Goal: Navigation & Orientation: Find specific page/section

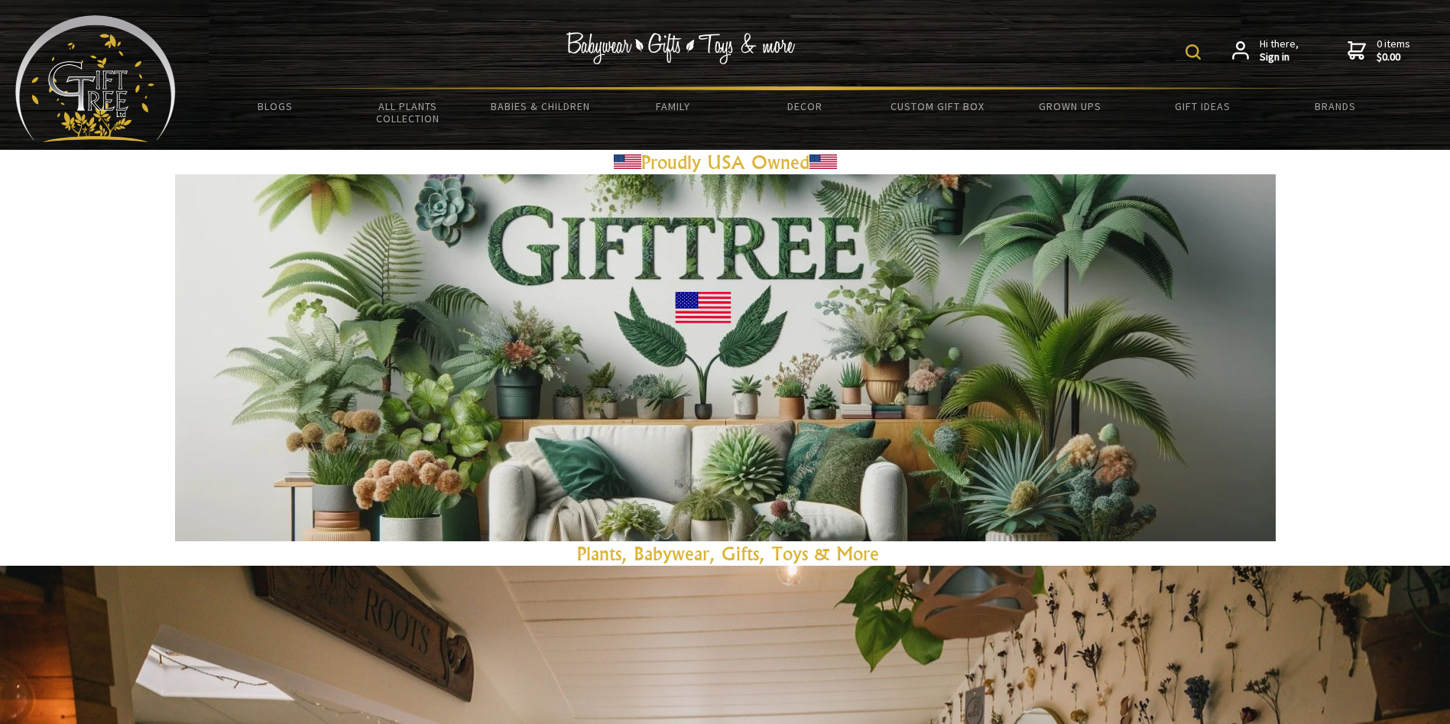
click at [1269, 48] on span "Hi there, Sign in" at bounding box center [1278, 50] width 39 height 27
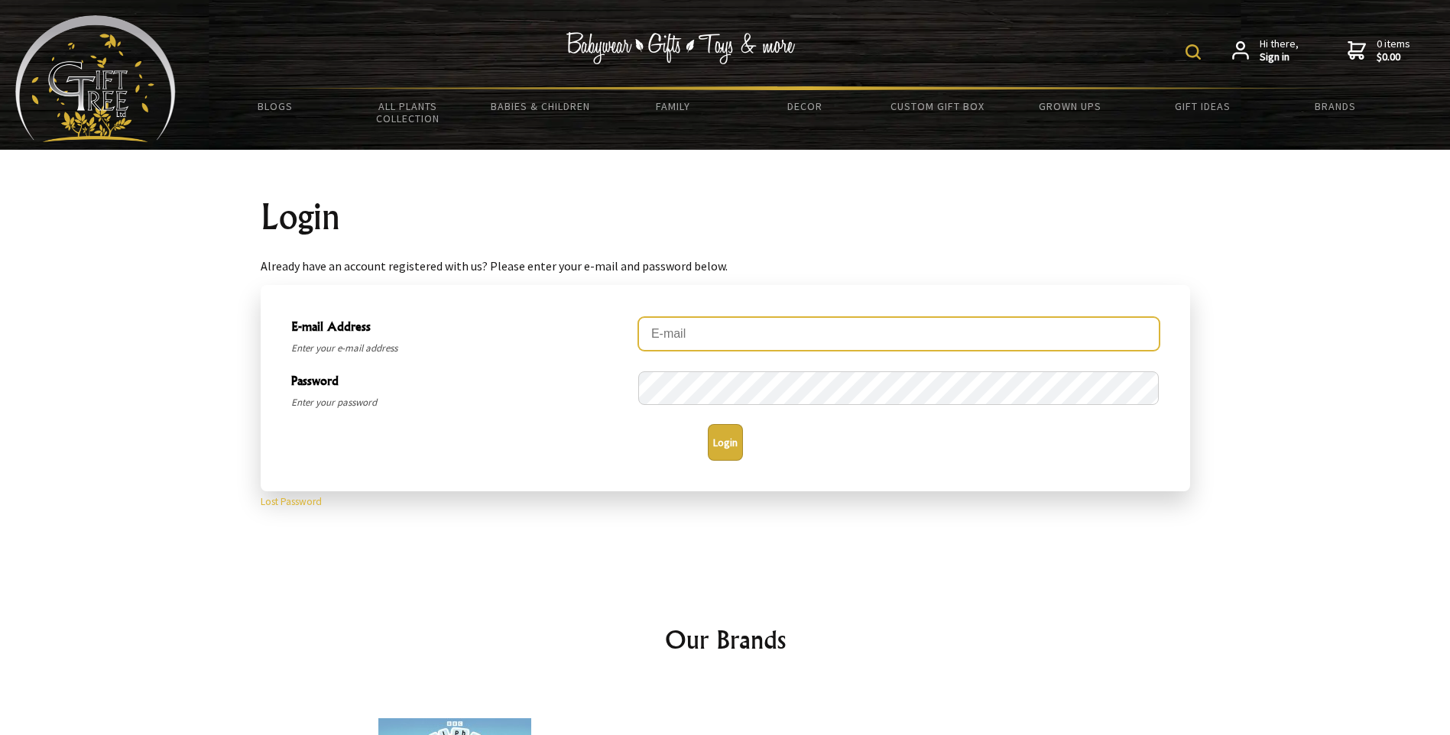
click at [1109, 335] on input "E-mail Address" at bounding box center [898, 334] width 521 height 34
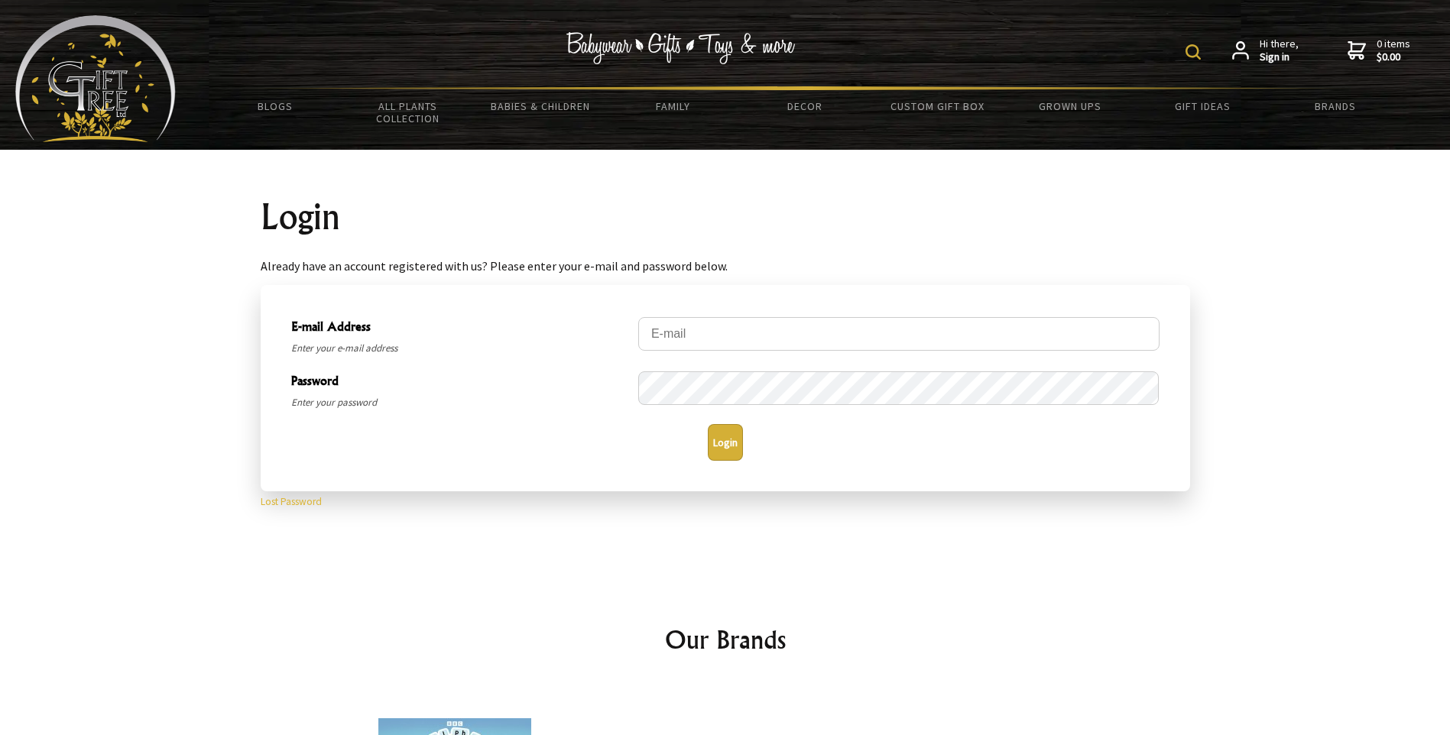
click at [138, 85] on img at bounding box center [95, 78] width 160 height 127
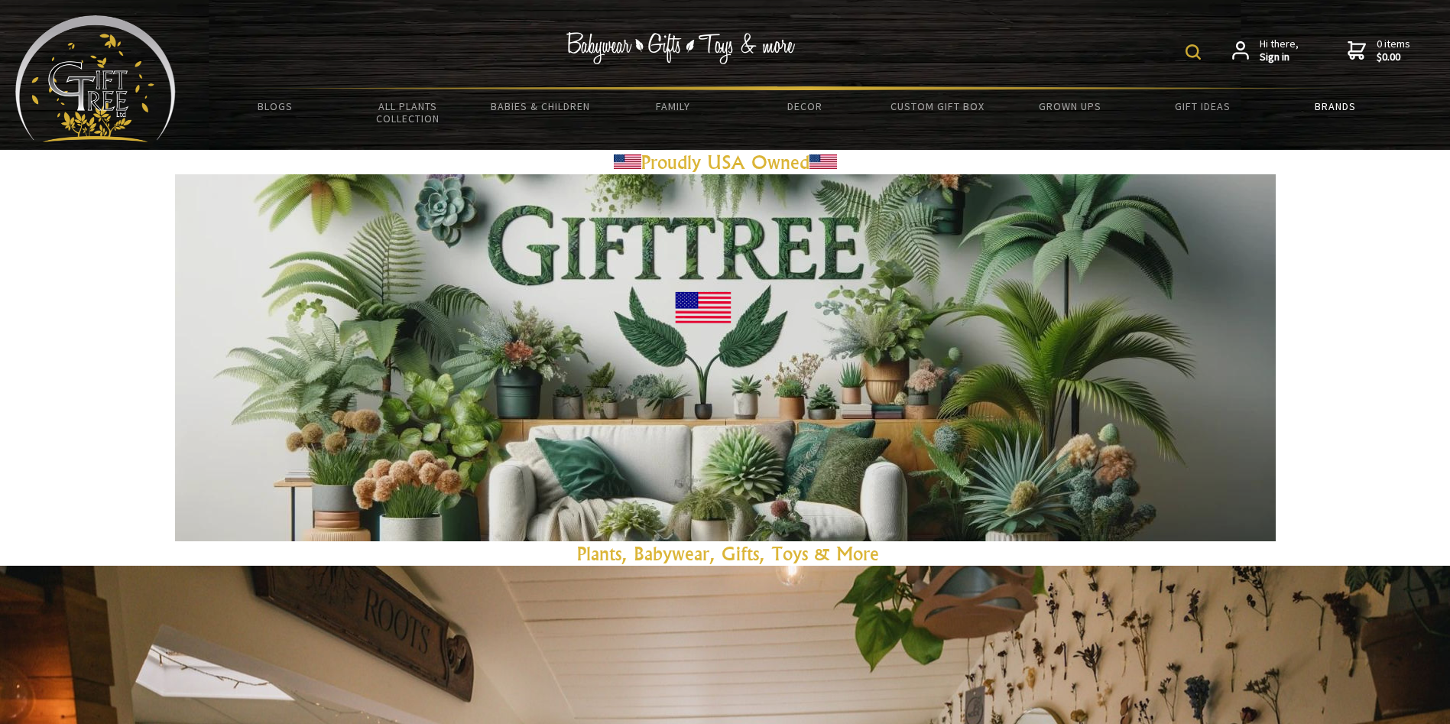
click at [1344, 104] on link "Brands" at bounding box center [1335, 106] width 132 height 32
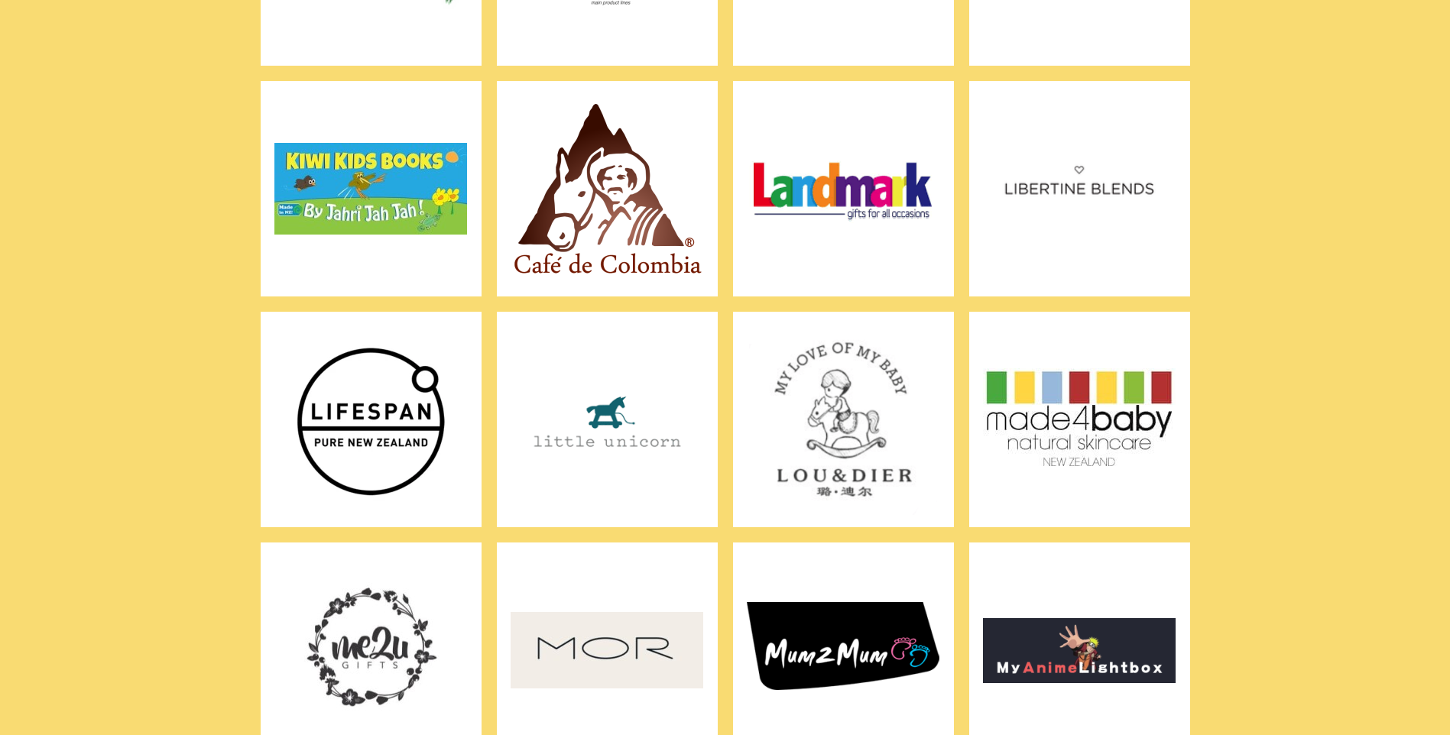
scroll to position [2445, 0]
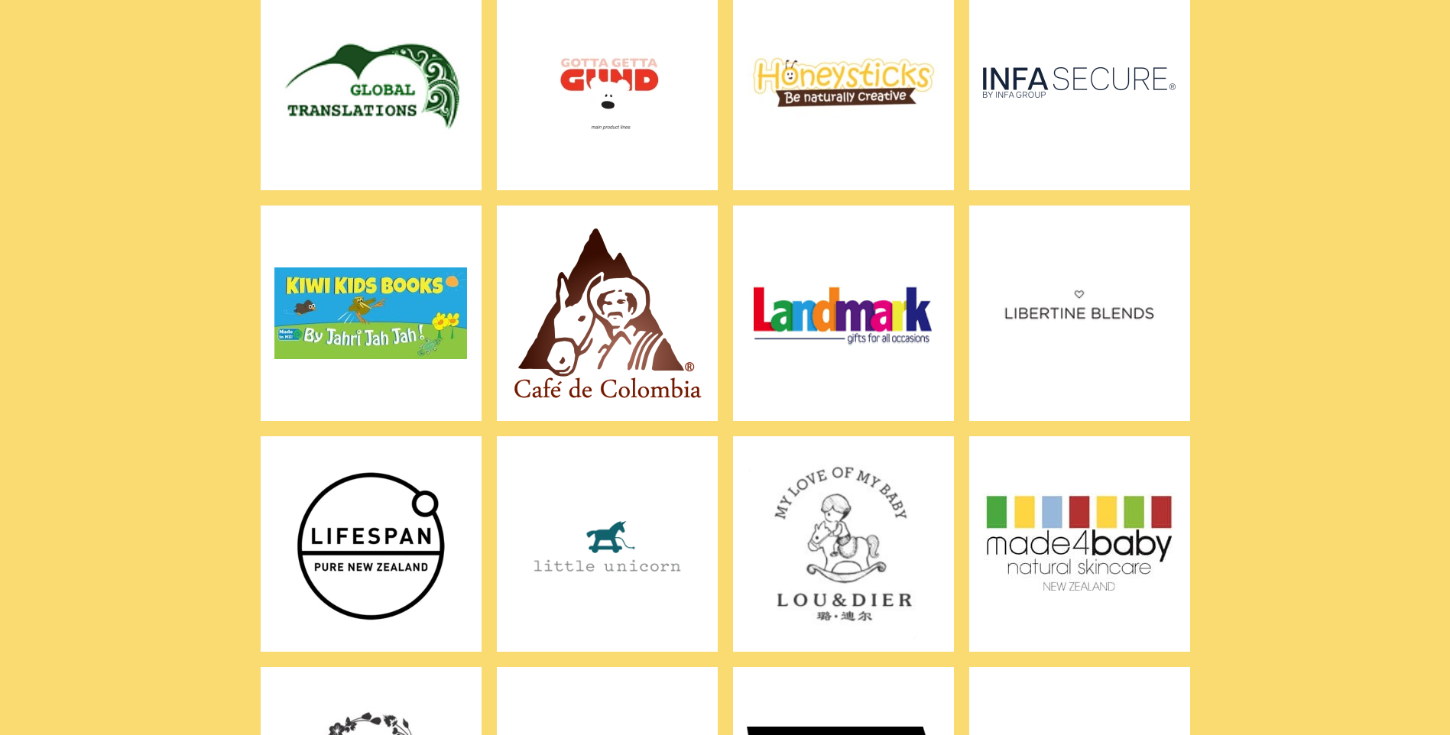
drag, startPoint x: 964, startPoint y: 624, endPoint x: 964, endPoint y: 615, distance: 8.4
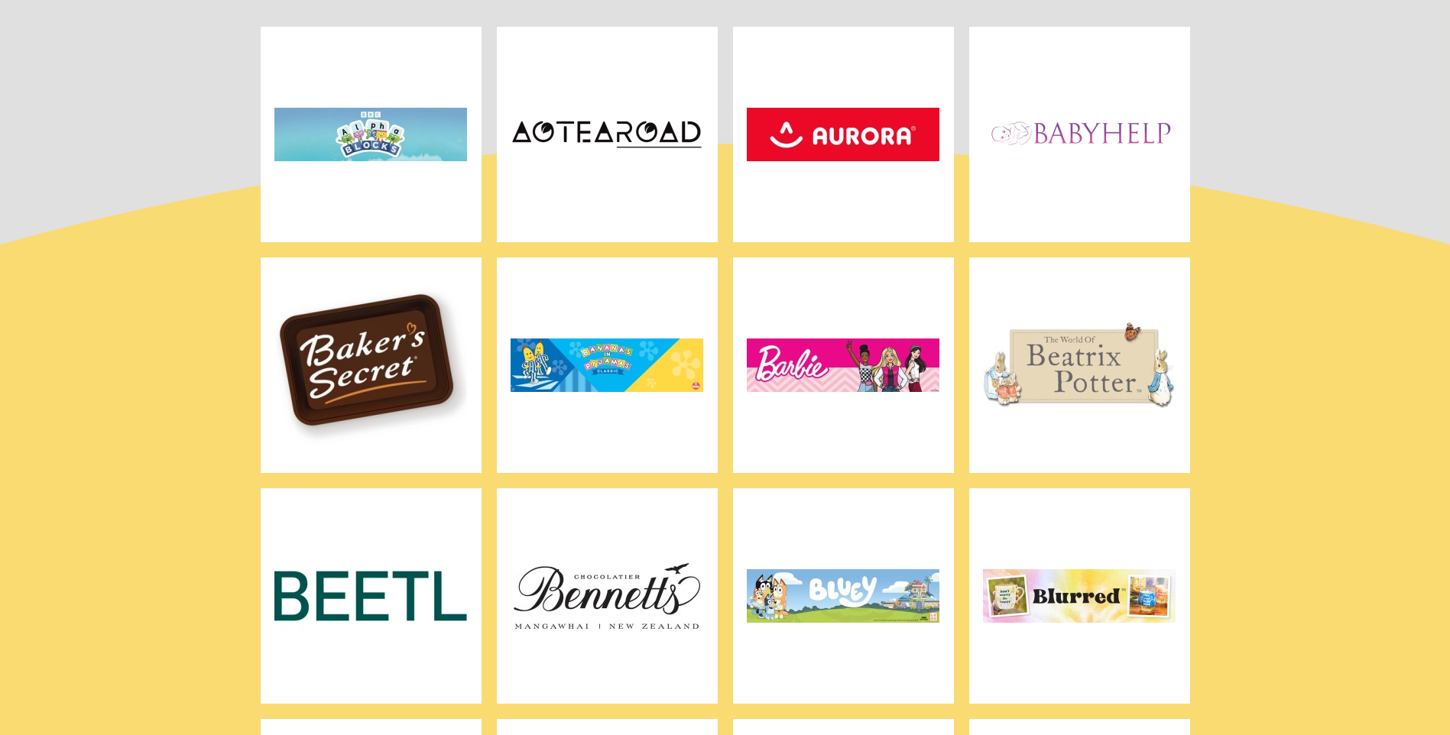
scroll to position [0, 0]
